Goal: Task Accomplishment & Management: Use online tool/utility

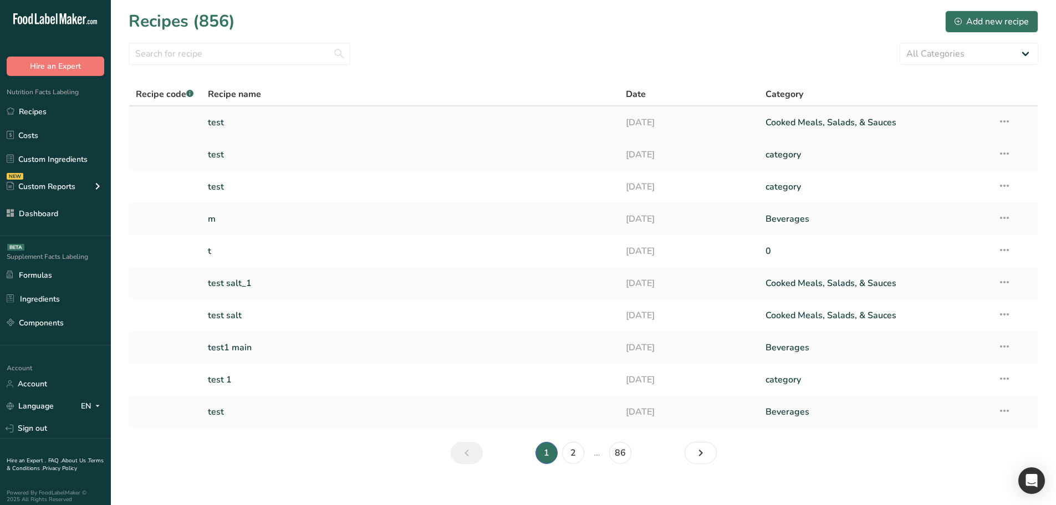
click at [217, 126] on link "test" at bounding box center [410, 122] width 405 height 23
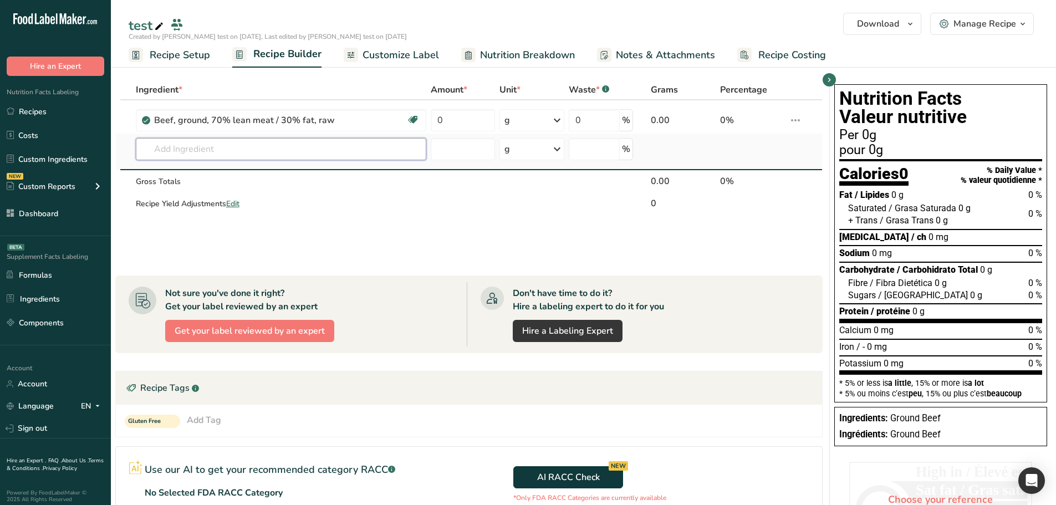
click at [221, 152] on input "text" at bounding box center [281, 149] width 291 height 22
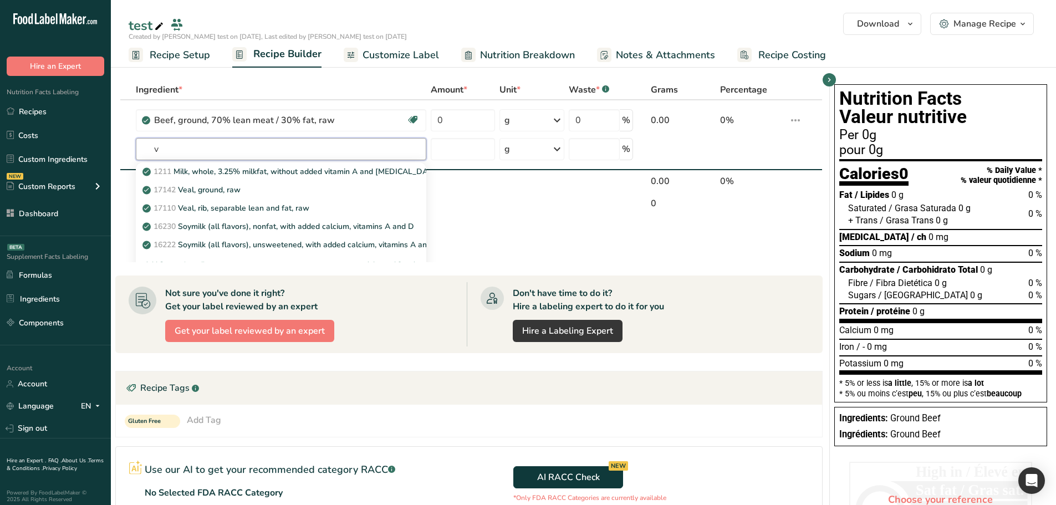
type input "v"
click at [554, 212] on td at bounding box center [531, 203] width 69 height 22
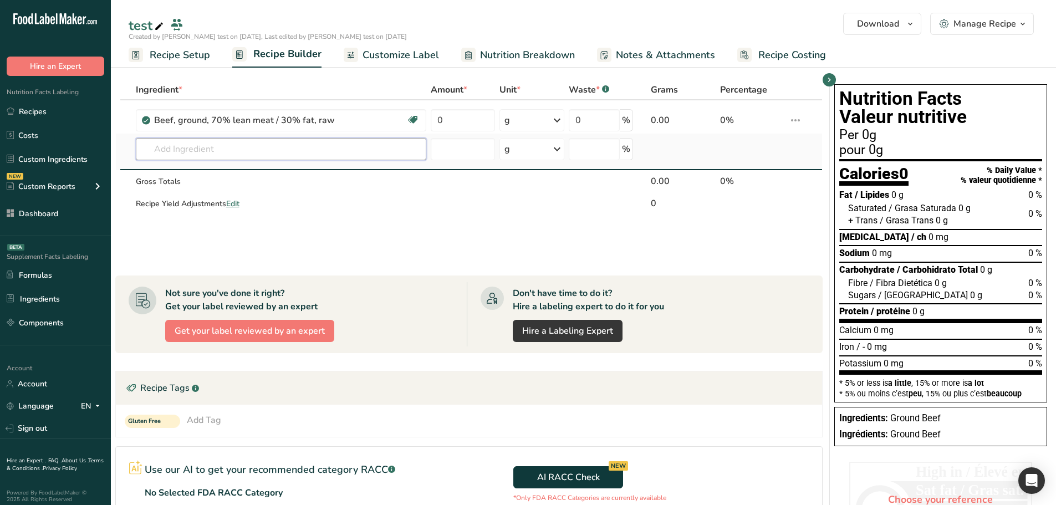
click at [353, 159] on input "text" at bounding box center [281, 149] width 291 height 22
click at [367, 217] on div "Ingredient * Amount * Unit * Waste * .a-a{fill:#347362;}.b-a{fill:#fff;} Grams …" at bounding box center [469, 171] width 708 height 182
